Goal: Task Accomplishment & Management: Manage account settings

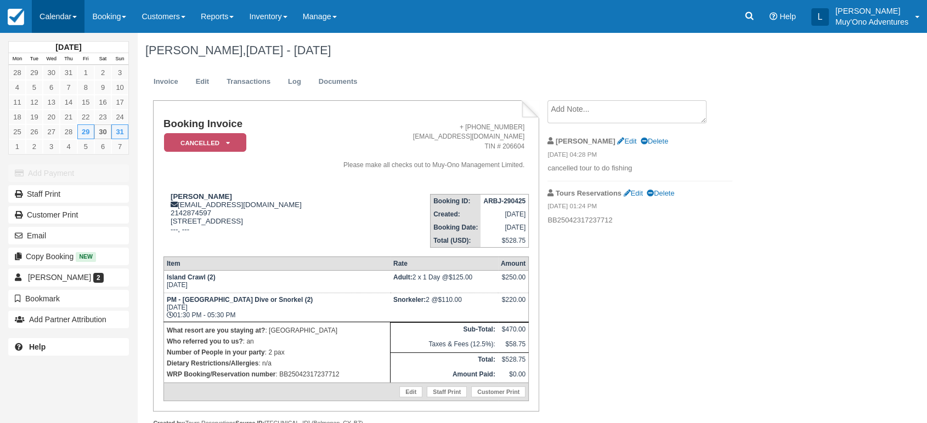
click at [77, 20] on link "Calendar" at bounding box center [58, 16] width 53 height 33
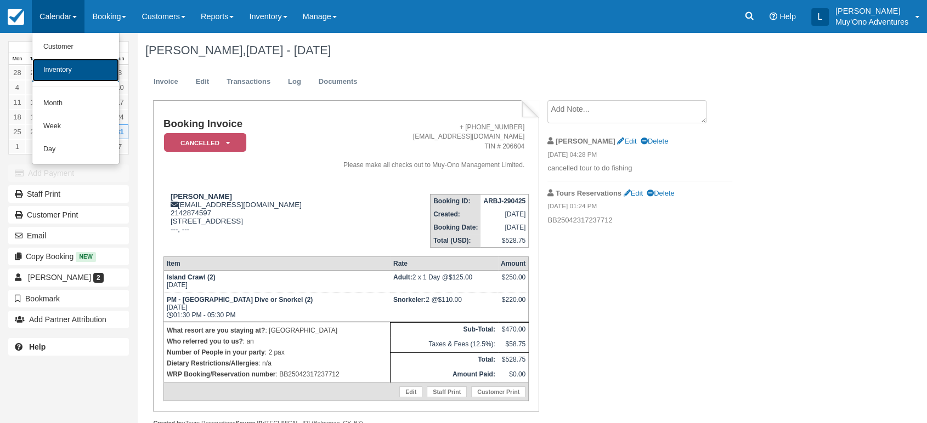
click at [70, 69] on link "Inventory" at bounding box center [75, 70] width 87 height 23
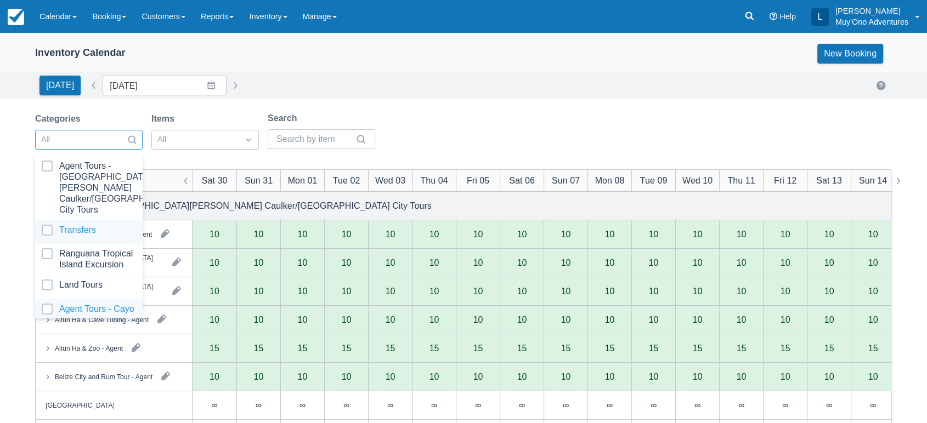
scroll to position [109, 0]
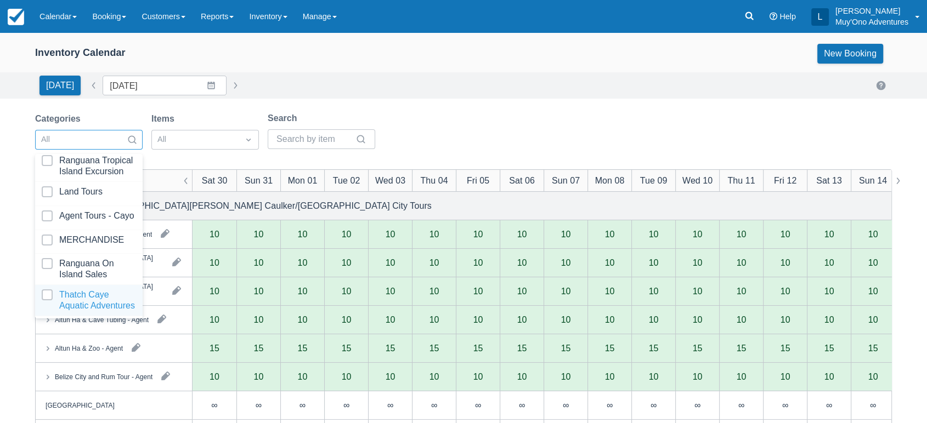
click at [83, 290] on div at bounding box center [89, 301] width 94 height 22
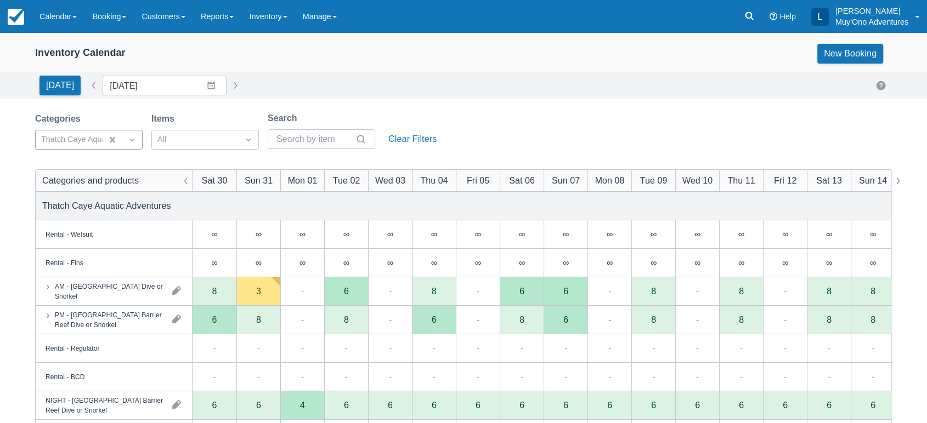
click at [552, 121] on div "Categories Thatch Caye Aquatic Adventures Items All Search Clear Filters" at bounding box center [463, 134] width 857 height 44
